Goal: Task Accomplishment & Management: Use online tool/utility

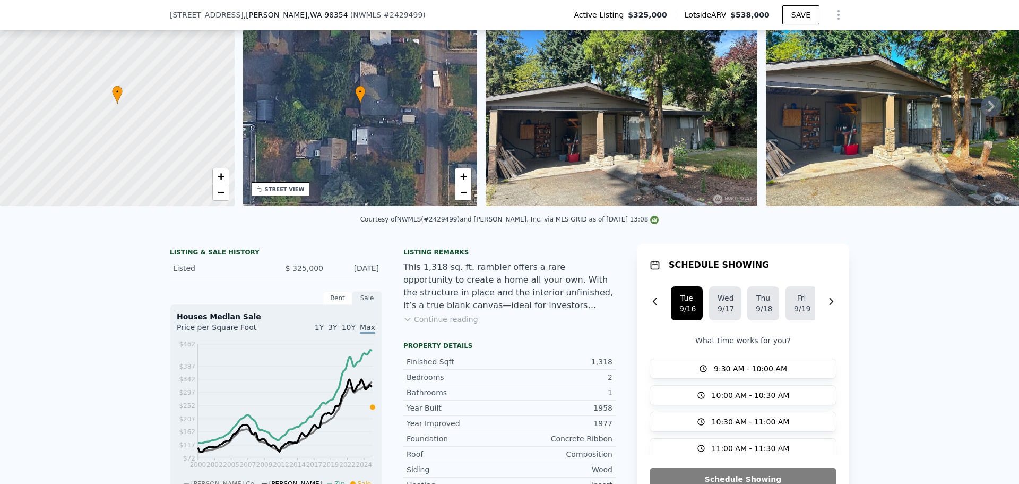
scroll to position [102, 0]
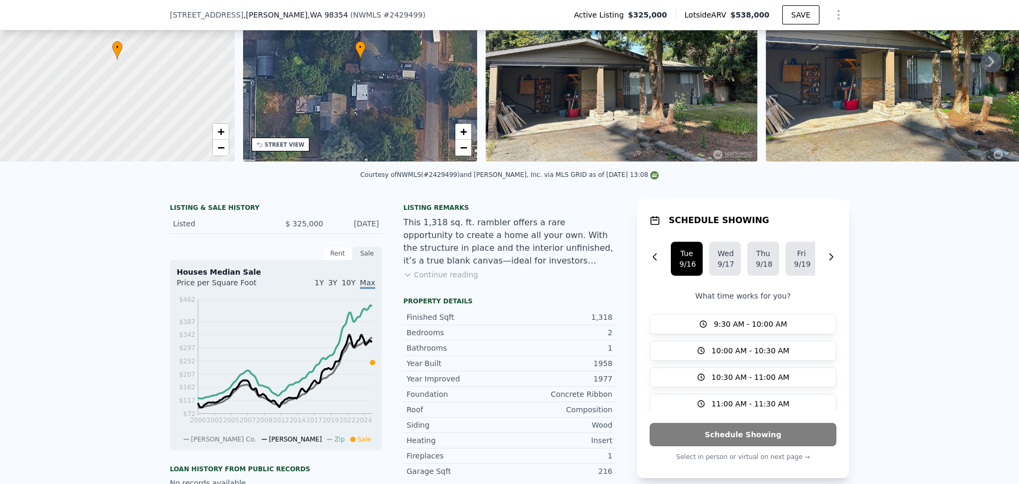
click at [442, 280] on button "Continue reading" at bounding box center [440, 274] width 75 height 11
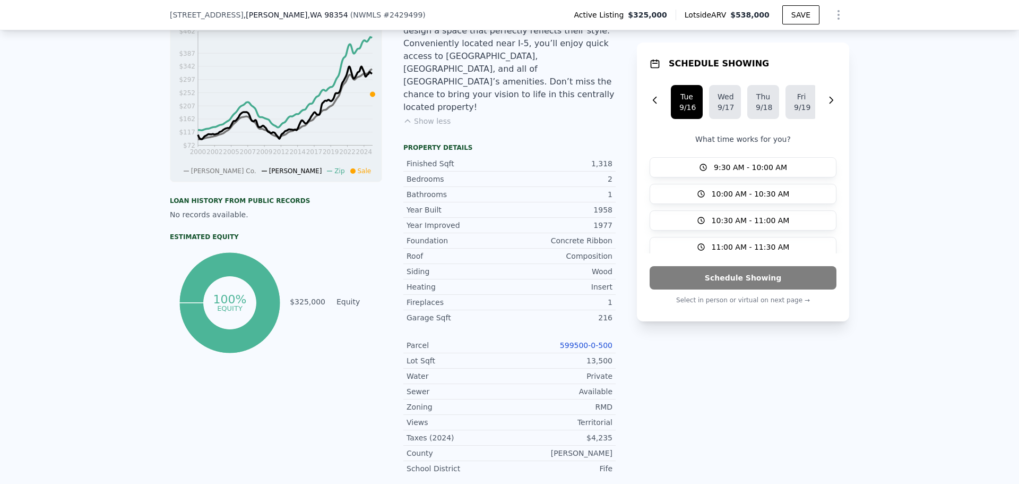
scroll to position [368, 0]
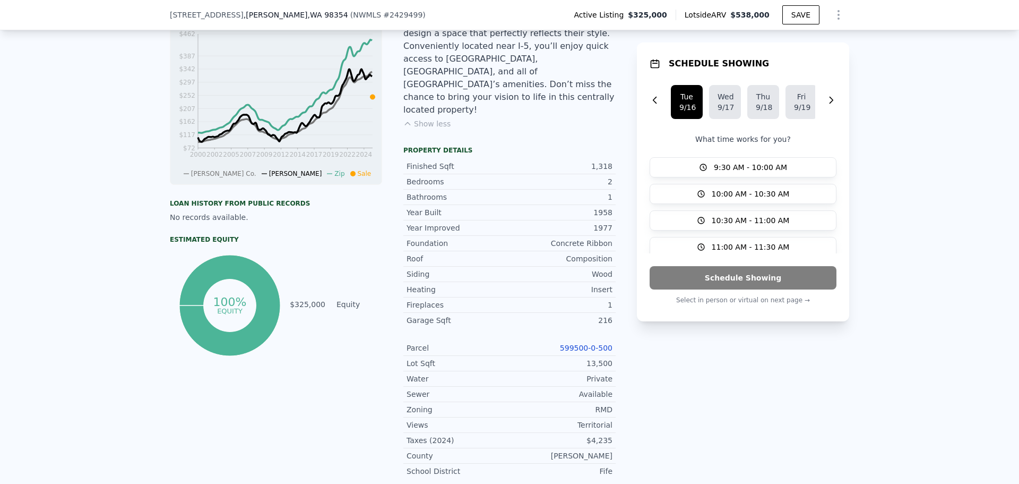
click at [599, 343] on link "599500-0-500" at bounding box center [586, 347] width 53 height 8
drag, startPoint x: 562, startPoint y: 304, endPoint x: 615, endPoint y: 303, distance: 53.1
click at [615, 303] on div "LISTING & SALE HISTORY Listed $ 325,000 Sep 11, 2025 Rent Sale Rent over time P…" at bounding box center [510, 210] width 680 height 553
copy link "599500-0-500"
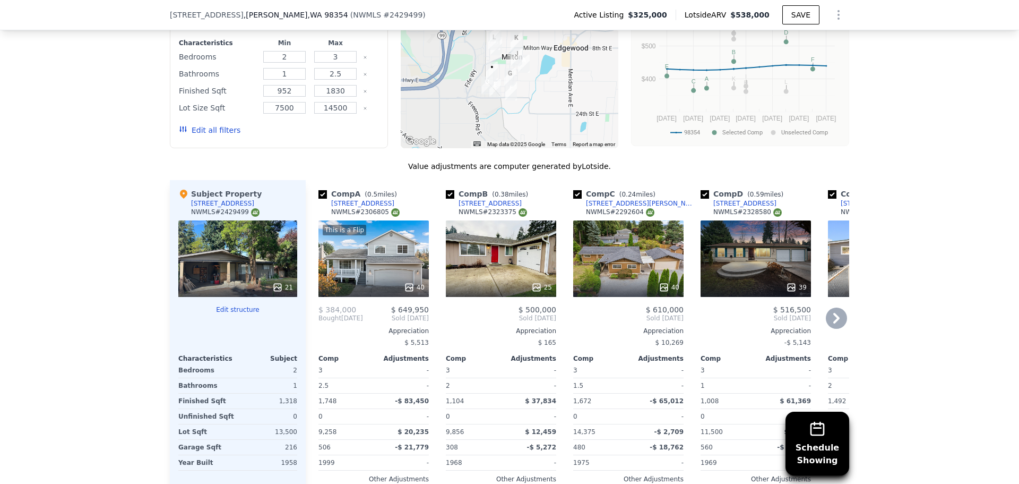
scroll to position [1058, 0]
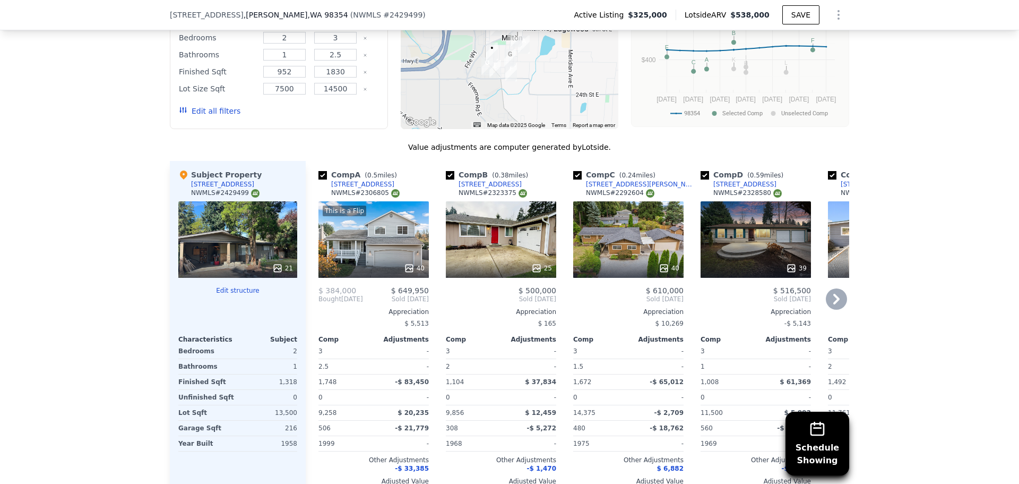
click at [837, 288] on icon at bounding box center [836, 298] width 21 height 21
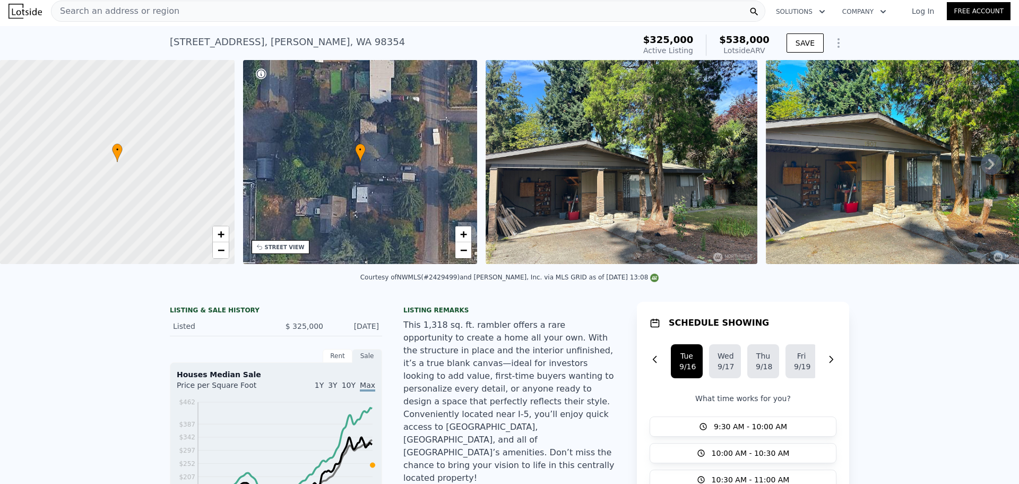
scroll to position [0, 0]
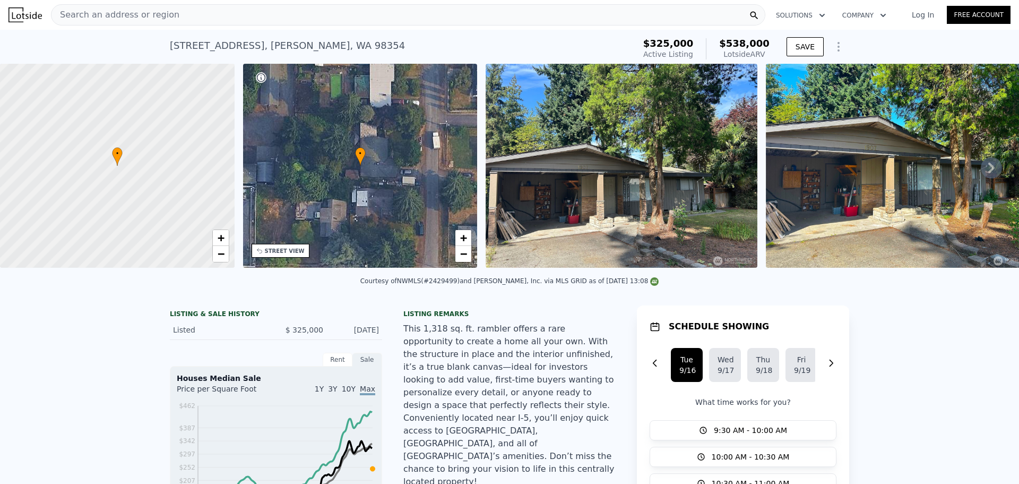
click at [838, 47] on icon "Show Options" at bounding box center [838, 46] width 1 height 8
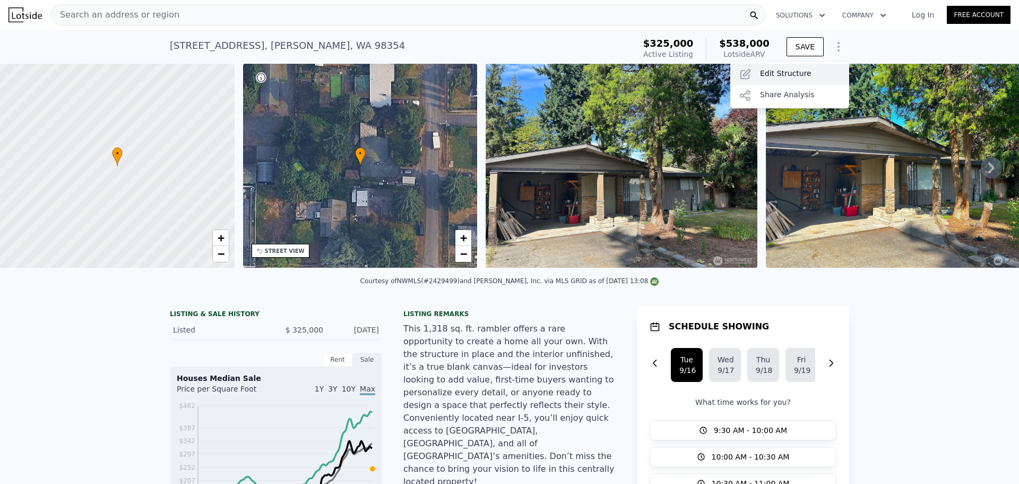
click at [770, 77] on div "Edit Structure" at bounding box center [789, 74] width 119 height 21
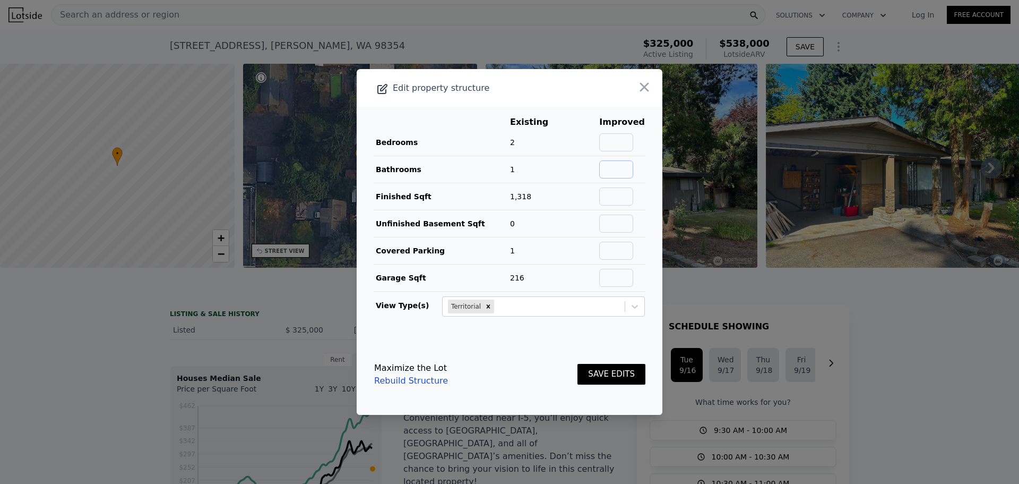
click at [615, 171] on input "text" at bounding box center [616, 169] width 34 height 18
click at [592, 366] on button "SAVE EDITS" at bounding box center [612, 374] width 68 height 21
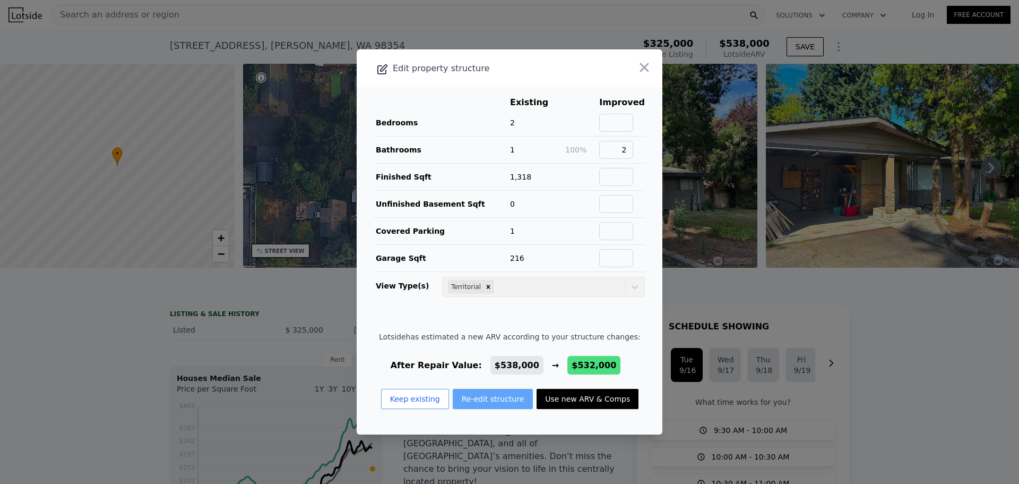
click at [475, 395] on button "Re-edit structure" at bounding box center [493, 399] width 81 height 20
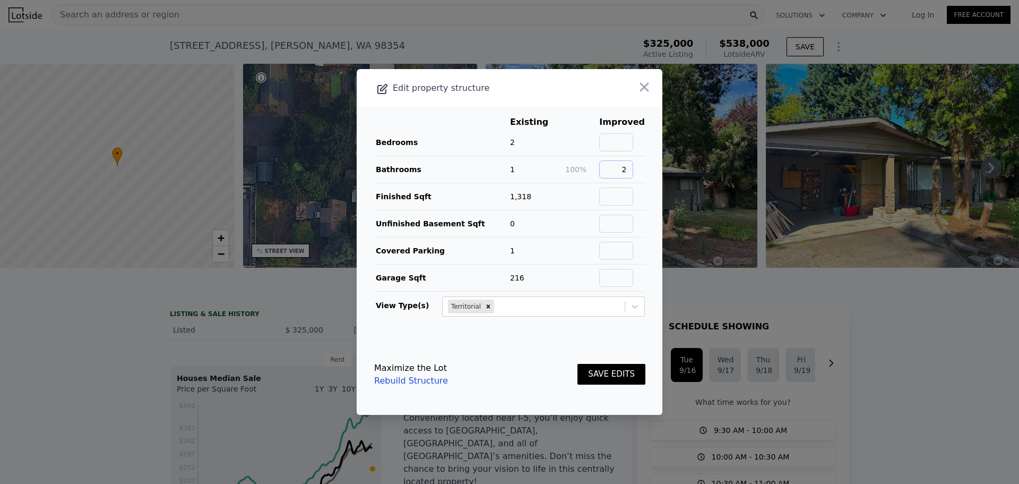
drag, startPoint x: 627, startPoint y: 168, endPoint x: 606, endPoint y: 167, distance: 21.3
click at [606, 167] on input "2" at bounding box center [616, 169] width 34 height 18
type input "1.75"
click at [600, 369] on button "SAVE EDITS" at bounding box center [612, 374] width 68 height 21
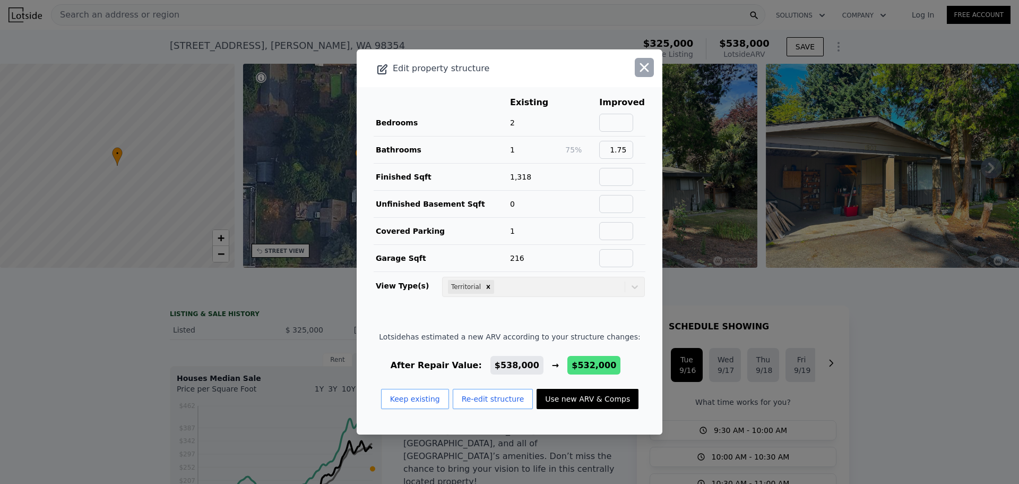
click at [639, 67] on icon "button" at bounding box center [644, 67] width 15 height 15
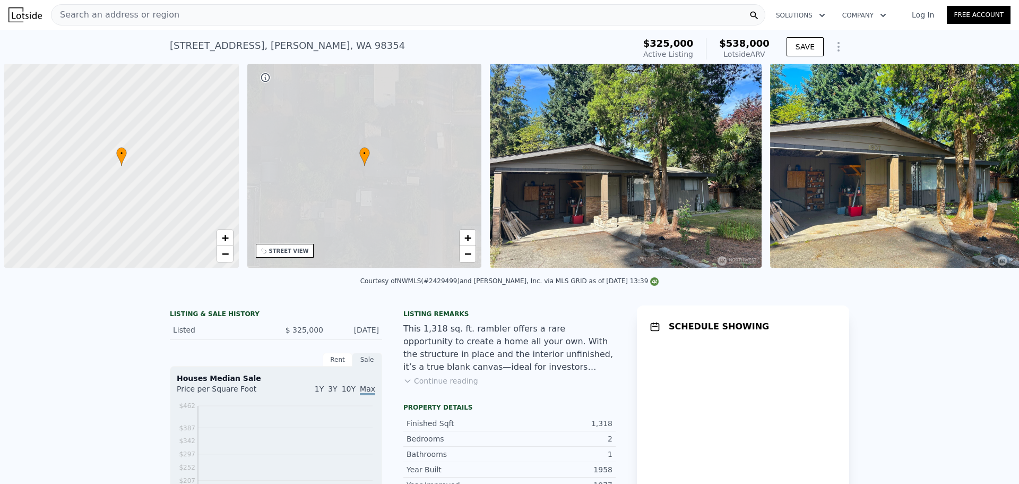
scroll to position [0, 4]
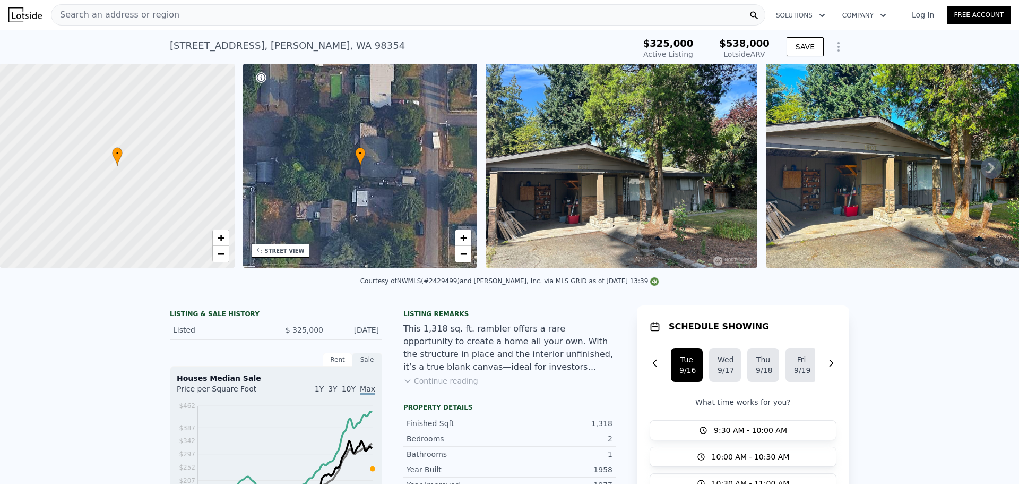
click at [858, 169] on img at bounding box center [902, 166] width 272 height 204
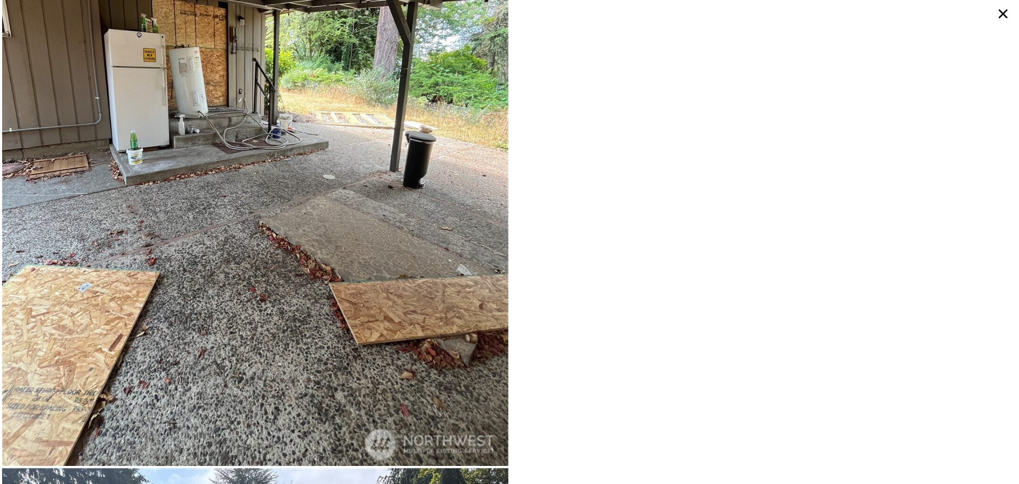
scroll to position [5354, 0]
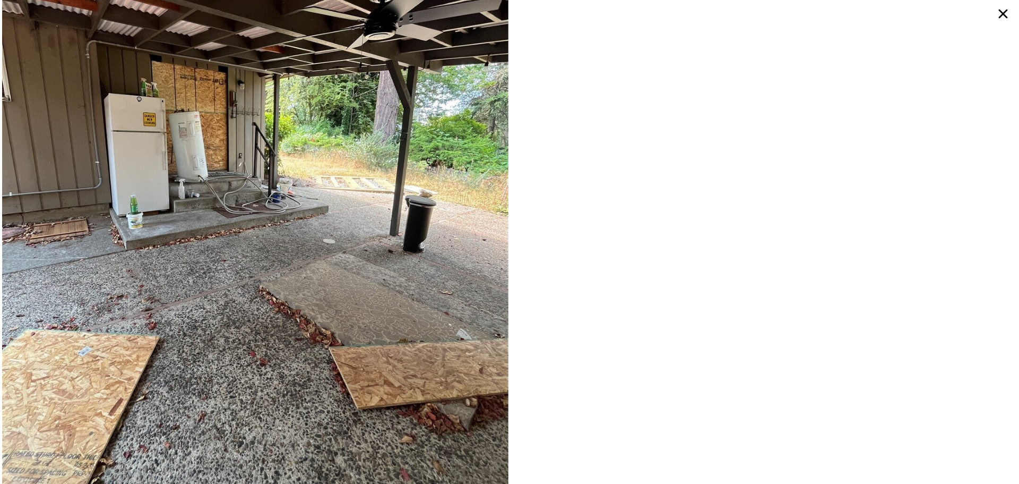
click at [136, 98] on img at bounding box center [255, 192] width 506 height 675
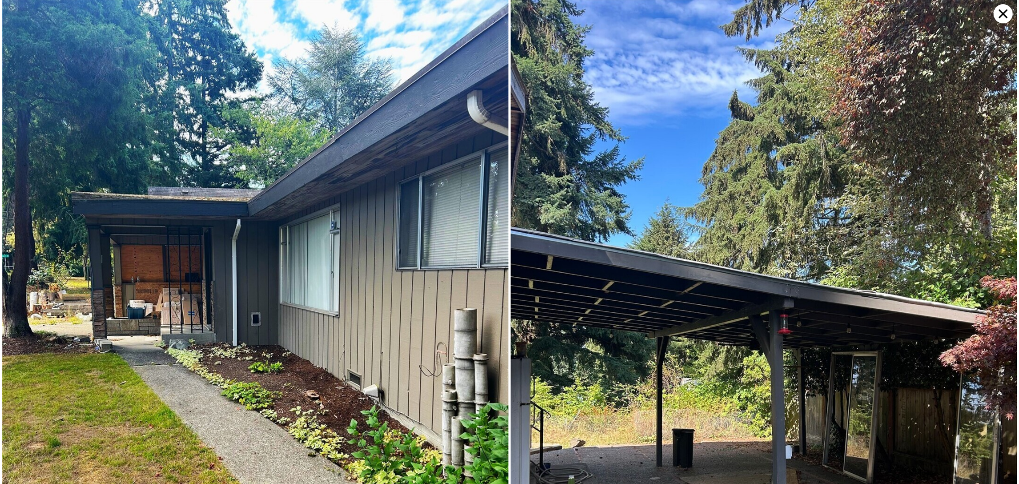
scroll to position [1051, 0]
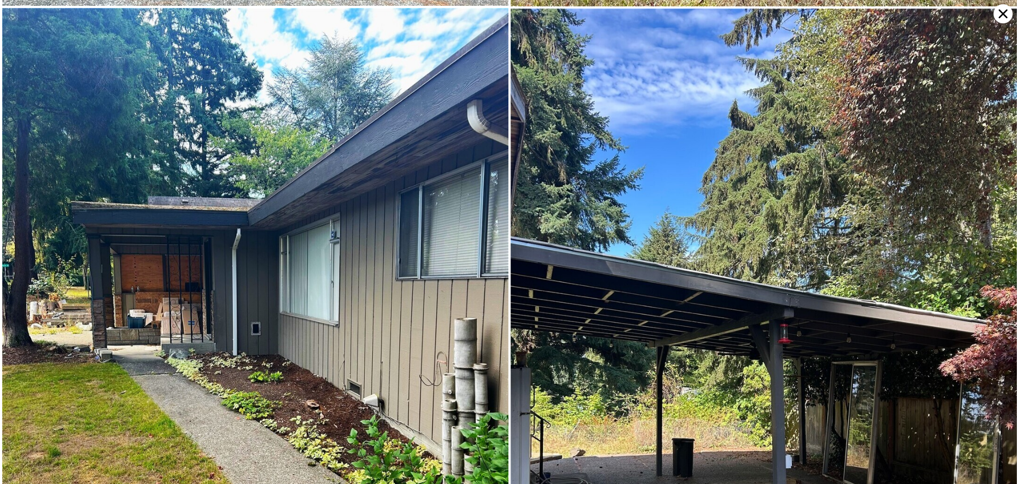
click at [1003, 14] on icon at bounding box center [1003, 14] width 9 height 9
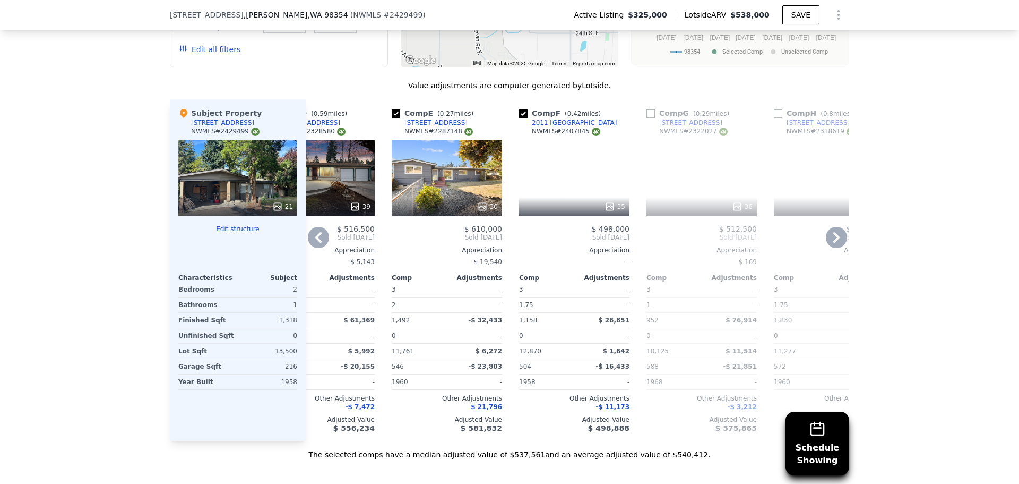
scroll to position [0, 428]
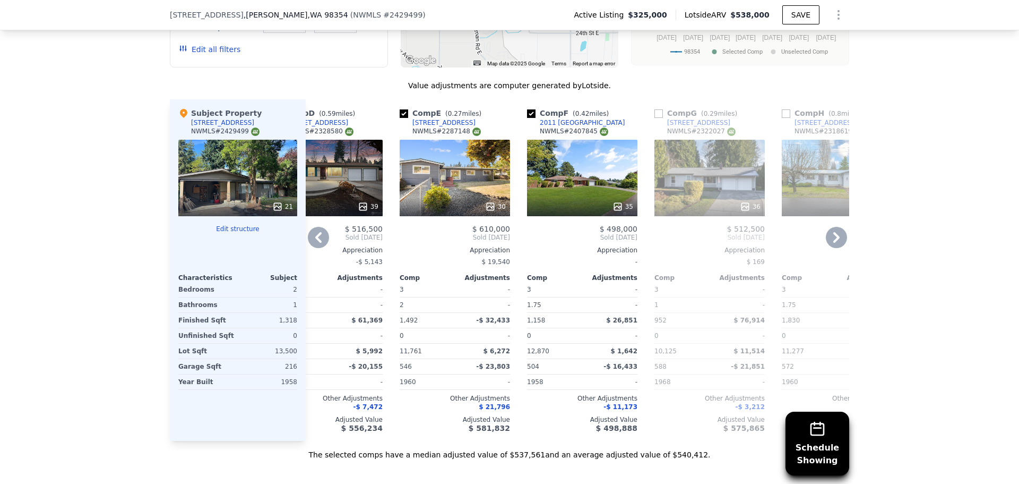
click at [572, 195] on div "35" at bounding box center [582, 178] width 110 height 76
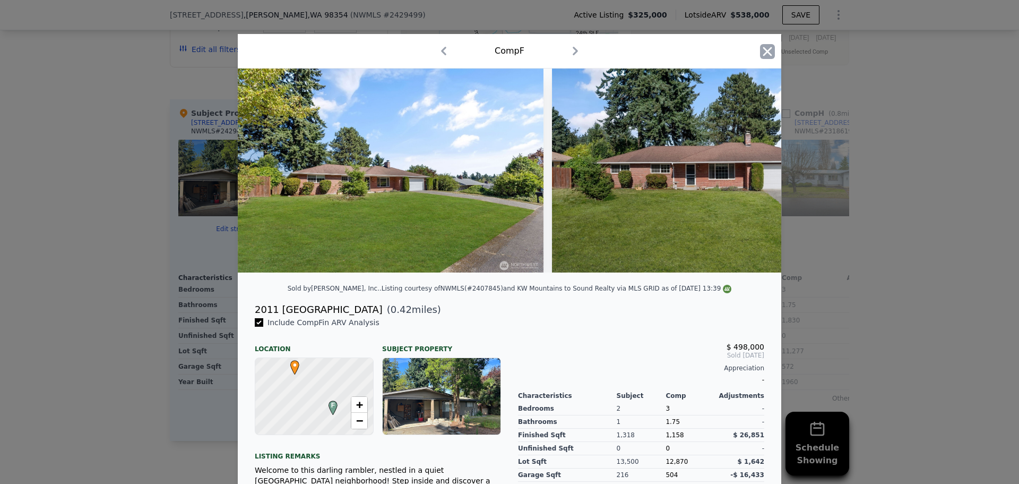
click at [763, 50] on icon "button" at bounding box center [767, 51] width 15 height 15
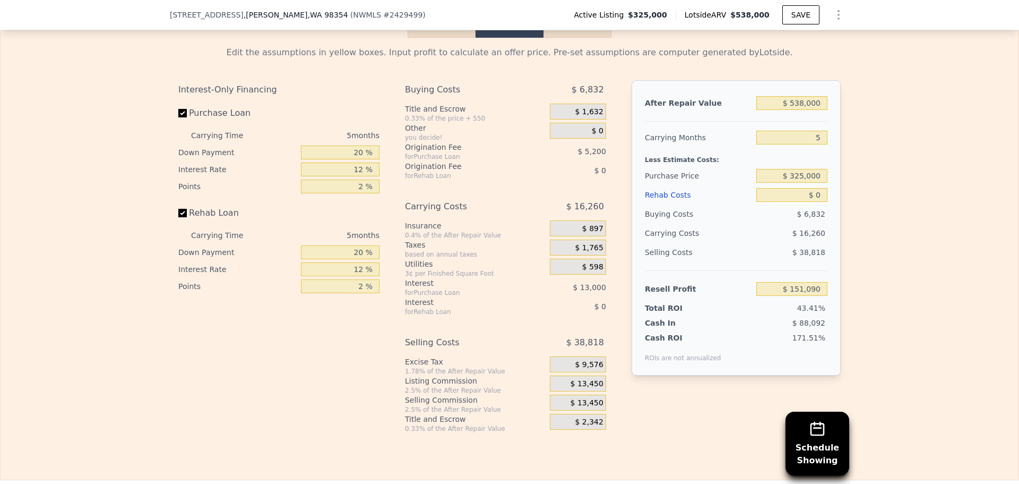
scroll to position [1430, 0]
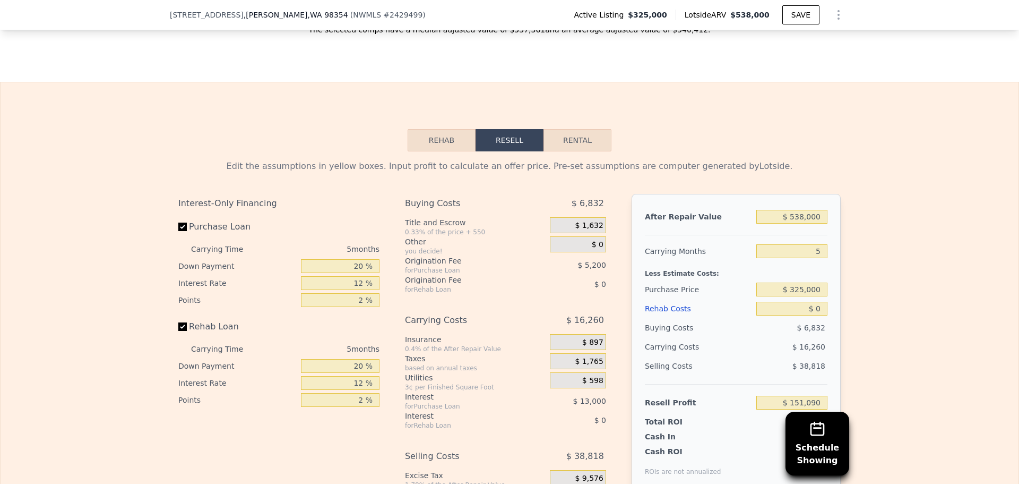
click at [562, 151] on button "Rental" at bounding box center [578, 140] width 68 height 22
select select "30"
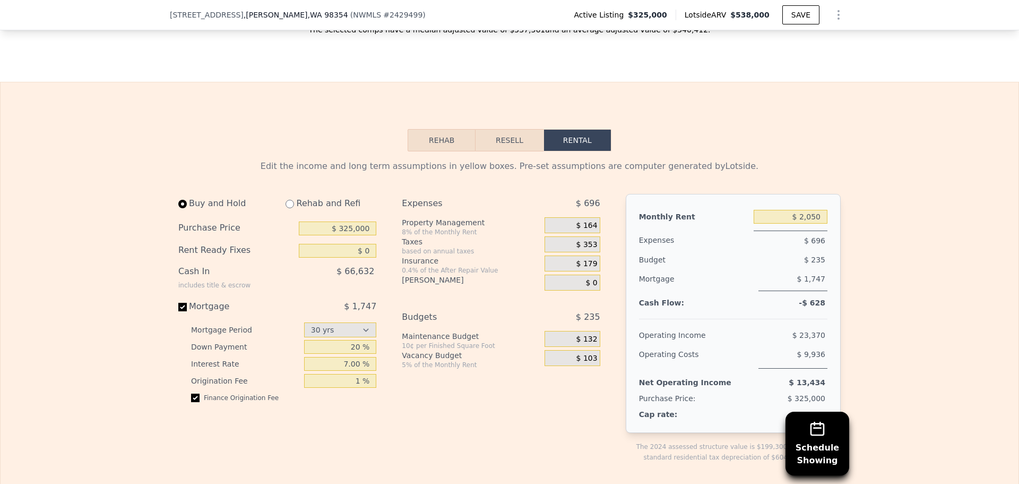
scroll to position [1483, 0]
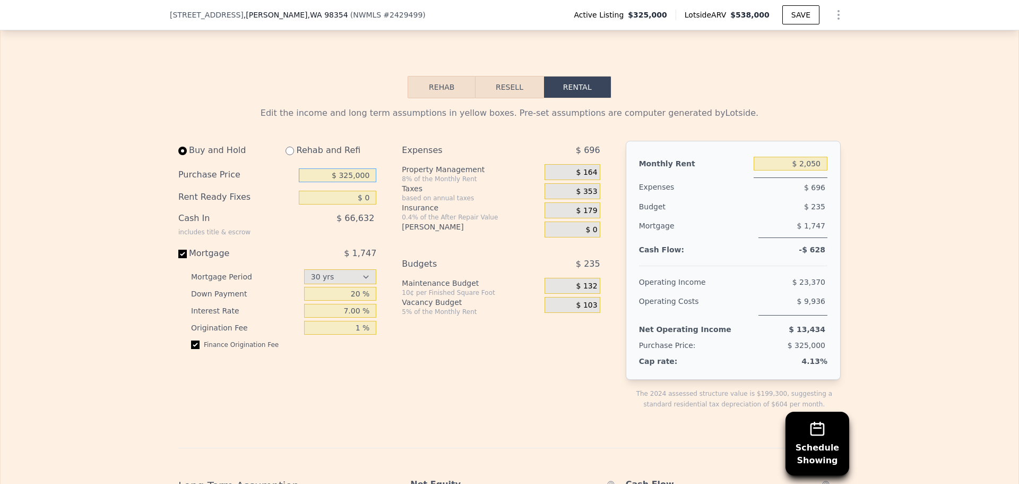
click at [367, 182] on input "$ 325,000" at bounding box center [338, 175] width 78 height 14
drag, startPoint x: 365, startPoint y: 210, endPoint x: 360, endPoint y: 212, distance: 5.9
click at [360, 204] on input "$ 0" at bounding box center [338, 198] width 78 height 14
drag, startPoint x: 357, startPoint y: 325, endPoint x: 479, endPoint y: 244, distance: 146.5
click at [340, 317] on input "7.00 %" at bounding box center [340, 311] width 73 height 14
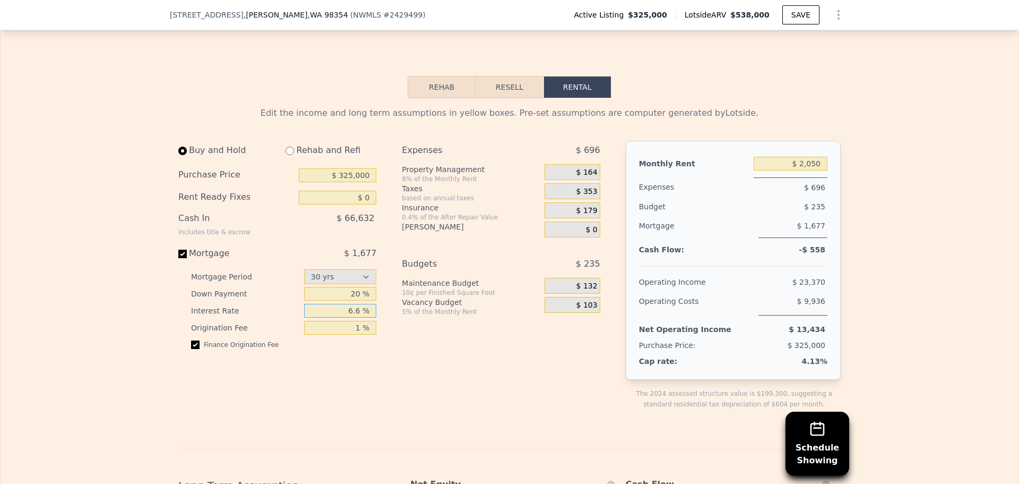
type input "6.6 %"
click at [379, 217] on div "Buy and Hold Rehab and Refi Purchase Price $ 325,000 Rent Ready Fixes $ 0 Cash …" at bounding box center [281, 284] width 207 height 286
click at [371, 204] on input "$ 0" at bounding box center [338, 198] width 78 height 14
drag, startPoint x: 367, startPoint y: 191, endPoint x: 341, endPoint y: 191, distance: 26.0
click at [341, 182] on input "$ 325,000" at bounding box center [338, 175] width 78 height 14
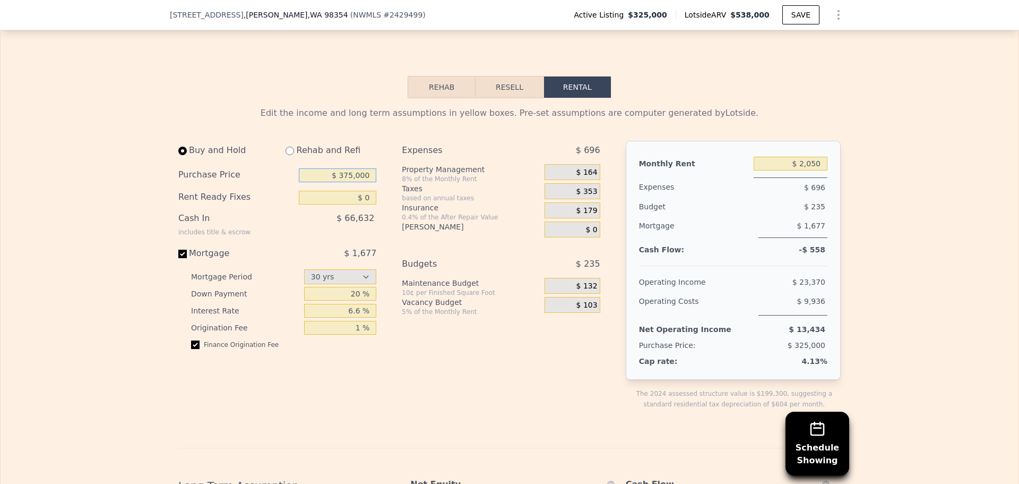
type input "$ 375,000"
click at [379, 237] on div "Buy and Hold Rehab and Refi Purchase Price $ 375,000 Rent Ready Fixes $ 0 Cash …" at bounding box center [281, 284] width 207 height 286
drag, startPoint x: 359, startPoint y: 310, endPoint x: 333, endPoint y: 306, distance: 26.3
click at [333, 300] on input "20 %" at bounding box center [340, 294] width 73 height 14
type input "15 %"
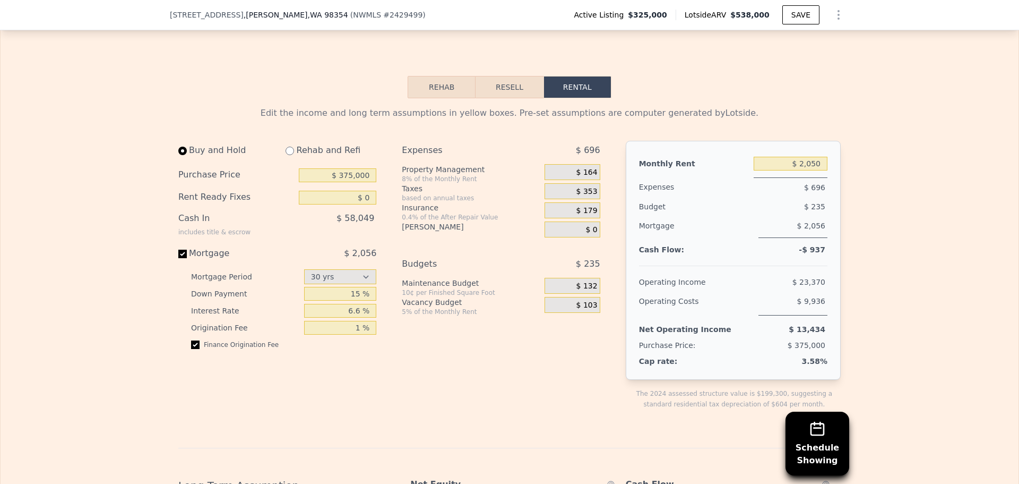
click at [388, 426] on div "Buy and Hold Rehab and Refi Purchase Price $ 375,000 Rent Ready Fixes $ 0 Cash …" at bounding box center [393, 284] width 431 height 286
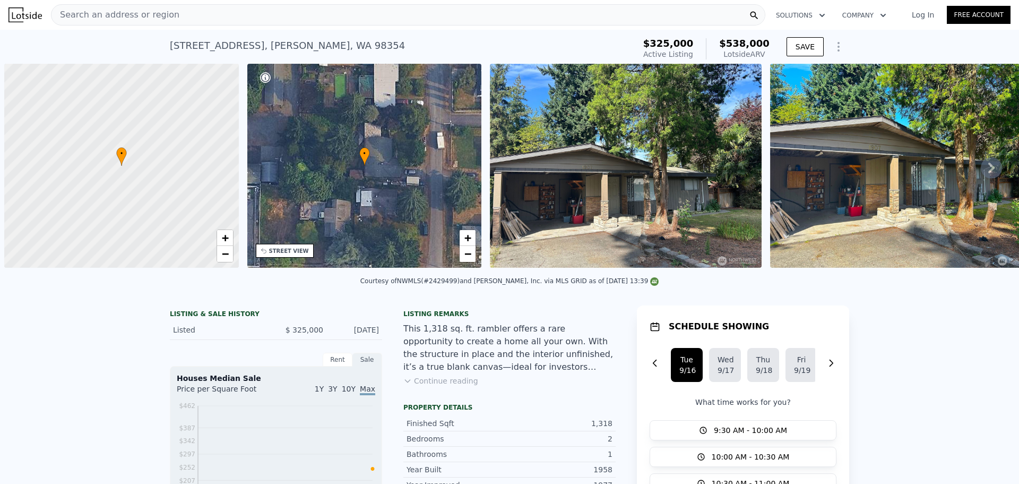
scroll to position [0, 4]
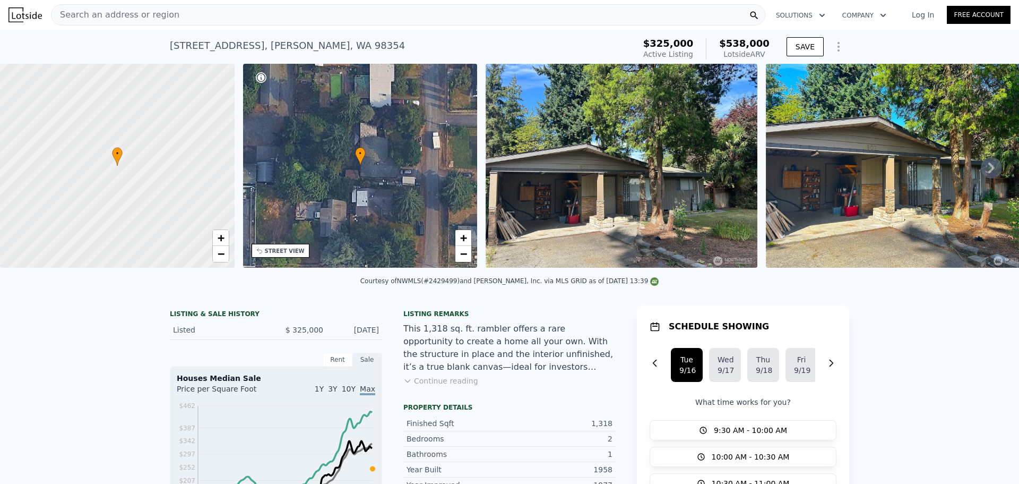
click at [226, 15] on div "Search an address or region" at bounding box center [408, 14] width 715 height 21
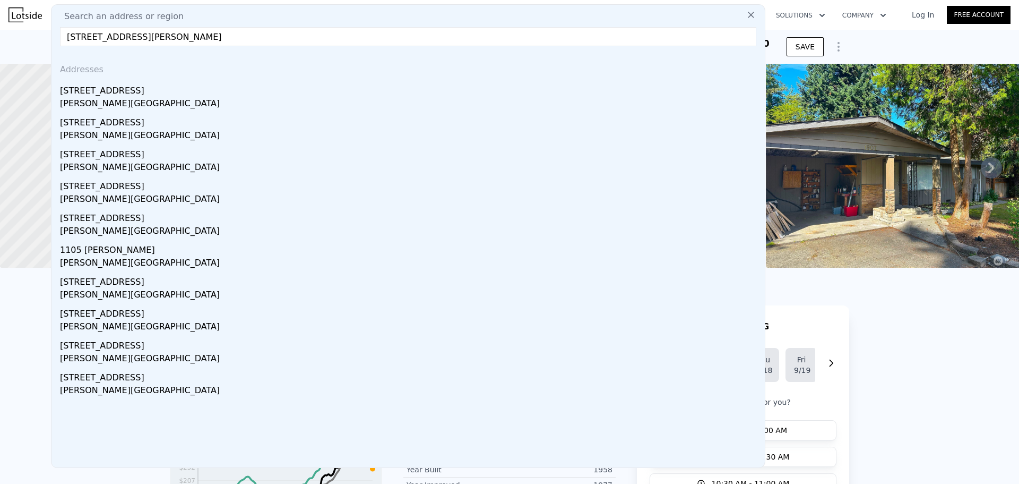
drag, startPoint x: 200, startPoint y: 35, endPoint x: 148, endPoint y: 44, distance: 52.4
click at [148, 44] on input "1105 17 Ave, Milton, WA 98354" at bounding box center [408, 36] width 697 height 19
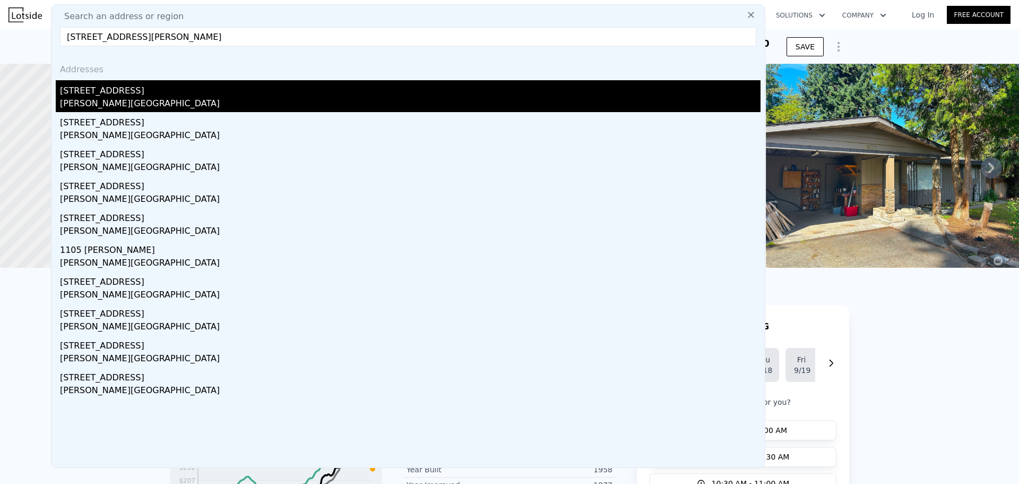
type input "1105 17 Ave, Milton, WA 98354"
click at [77, 104] on div "Milton, WA 98354" at bounding box center [410, 104] width 701 height 15
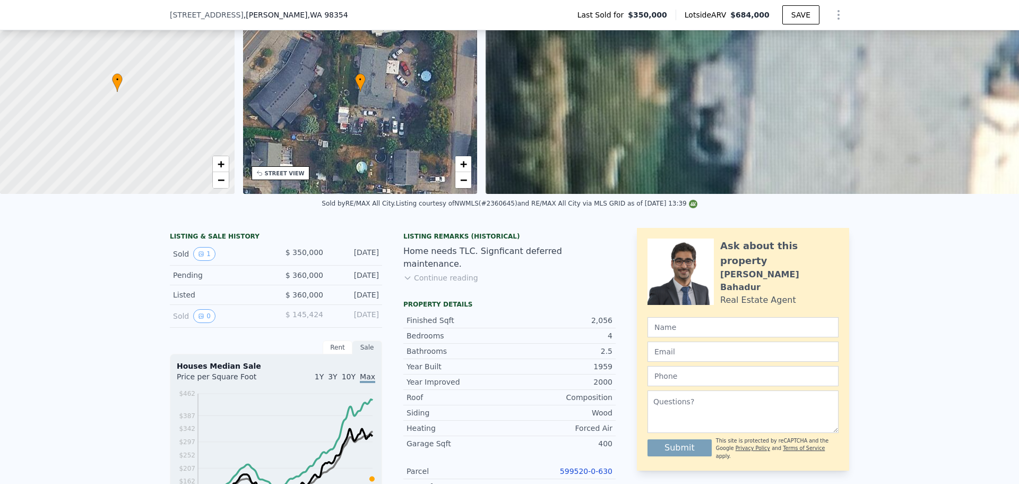
scroll to position [156, 0]
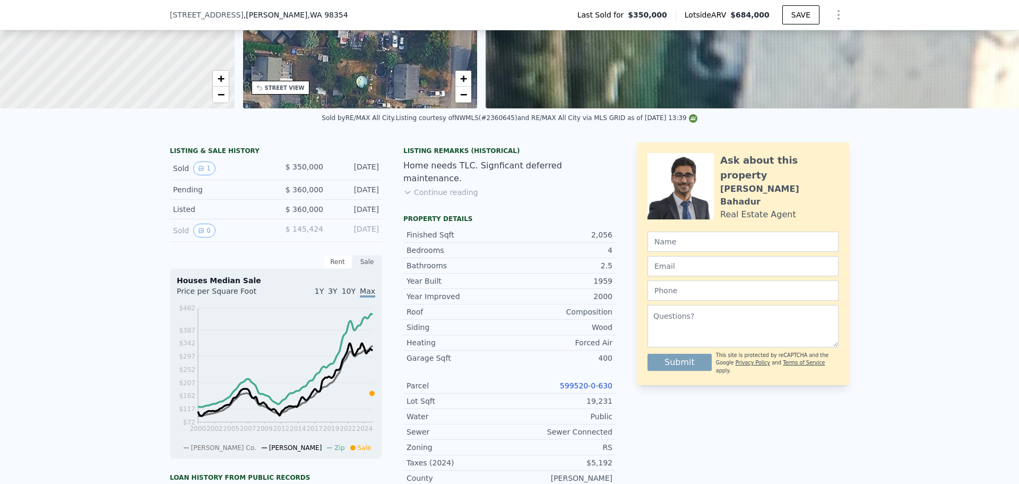
click at [446, 187] on button "Continue reading" at bounding box center [440, 192] width 75 height 11
click at [433, 187] on button "Show less" at bounding box center [426, 192] width 47 height 11
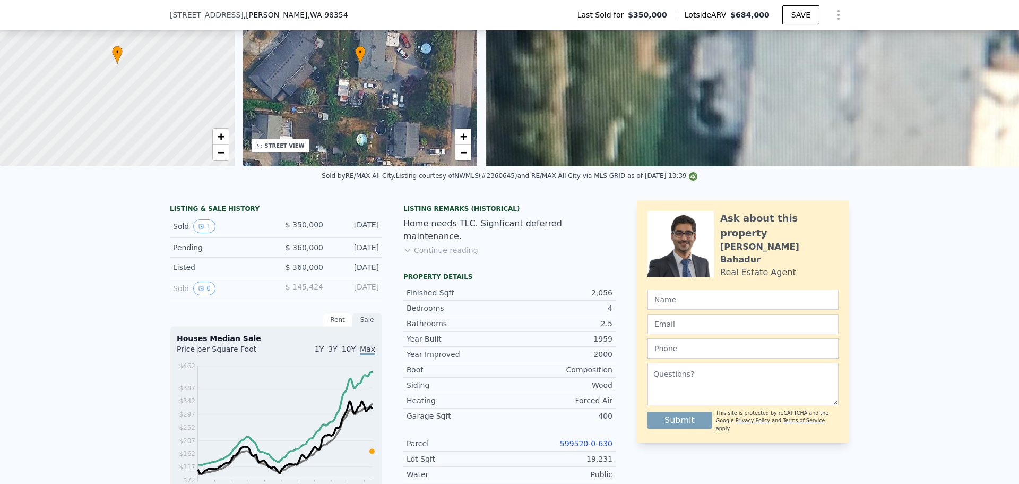
scroll to position [4, 0]
